Goal: Navigation & Orientation: Understand site structure

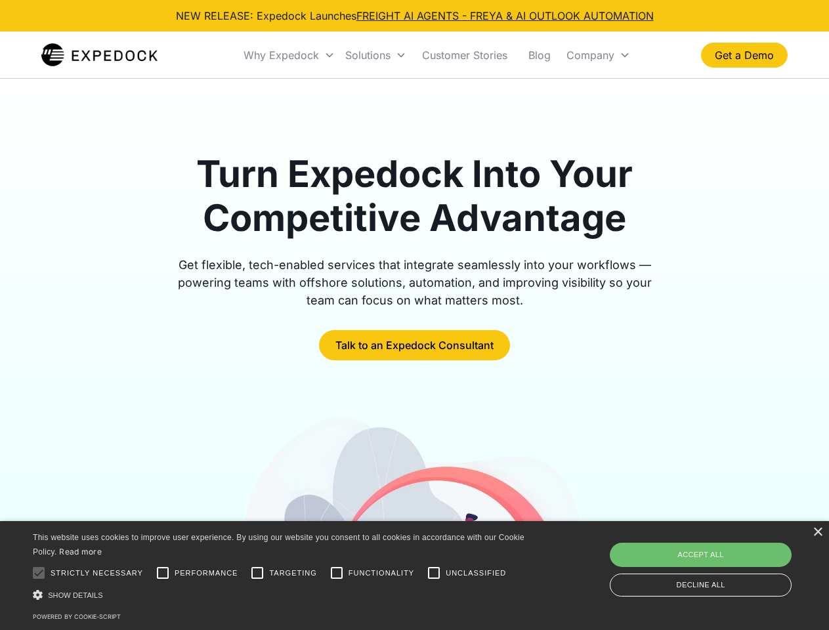
click at [290, 55] on div "Why Expedock" at bounding box center [282, 55] width 76 height 13
click at [376, 55] on div "Solutions" at bounding box center [367, 55] width 45 height 13
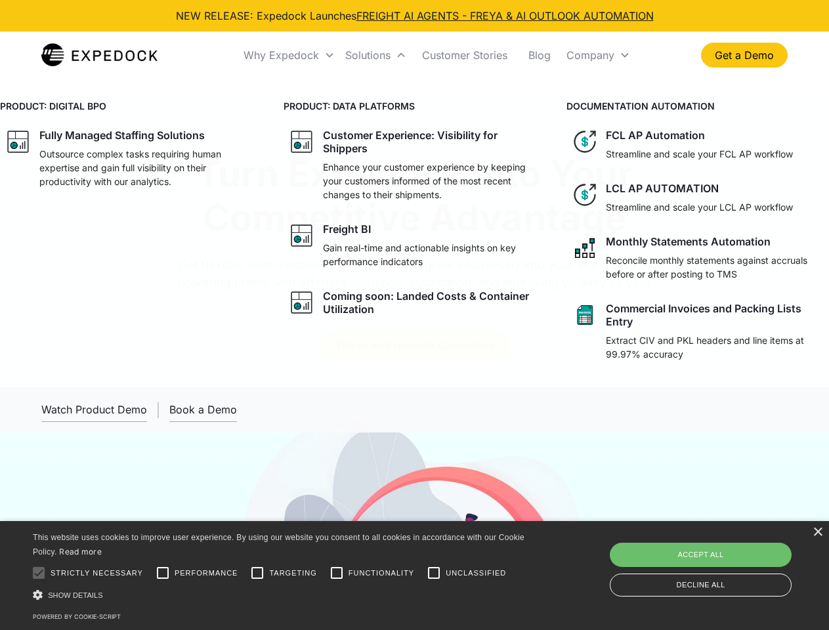
click at [598, 55] on div "Company" at bounding box center [591, 55] width 48 height 13
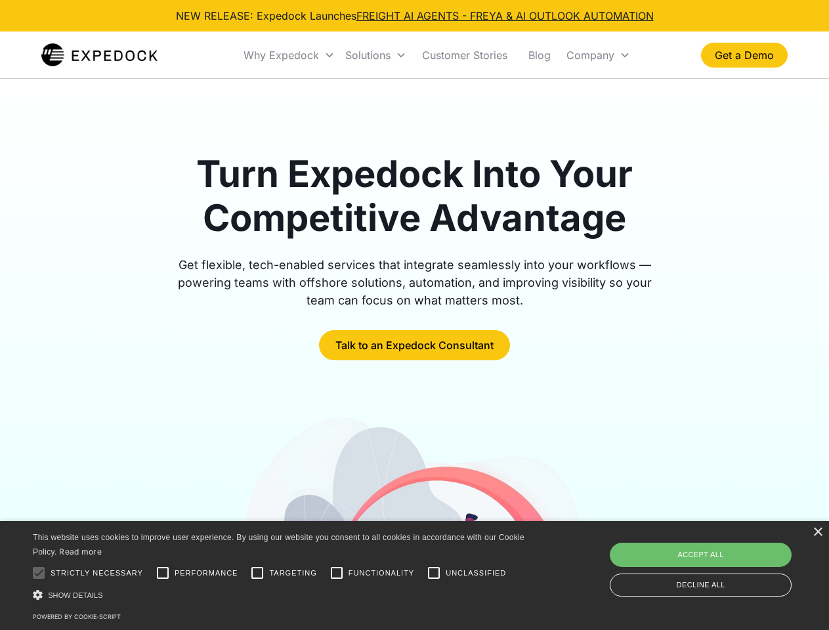
click at [39, 573] on div at bounding box center [39, 573] width 26 height 26
click at [163, 573] on input "Performance" at bounding box center [163, 573] width 26 height 26
checkbox input "true"
click at [257, 573] on input "Targeting" at bounding box center [257, 573] width 26 height 26
checkbox input "true"
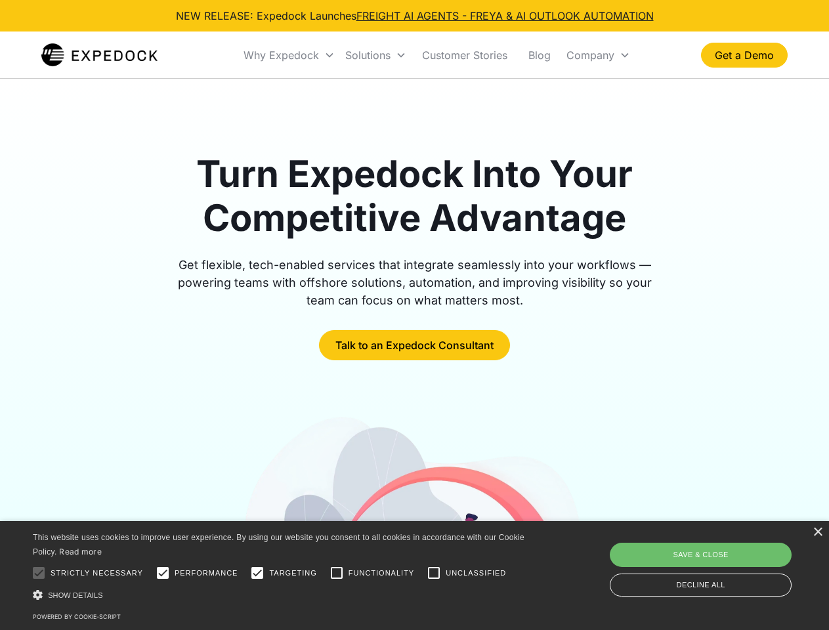
click at [337, 573] on input "Functionality" at bounding box center [337, 573] width 26 height 26
checkbox input "true"
click at [434, 573] on input "Unclassified" at bounding box center [434, 573] width 26 height 26
checkbox input "true"
click at [281, 595] on div "Show details Hide details" at bounding box center [281, 595] width 496 height 14
